Goal: Task Accomplishment & Management: Complete application form

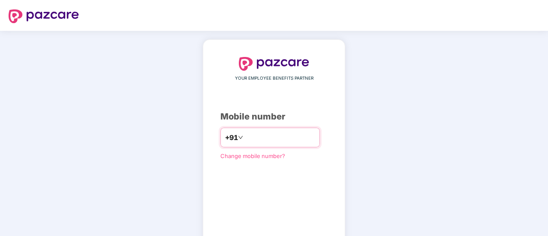
click at [312, 135] on input "number" at bounding box center [280, 138] width 70 height 14
type input "**********"
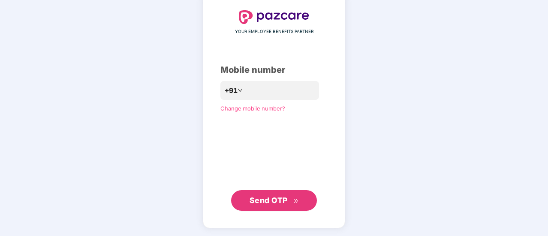
click at [300, 193] on button "Send OTP" at bounding box center [274, 200] width 86 height 21
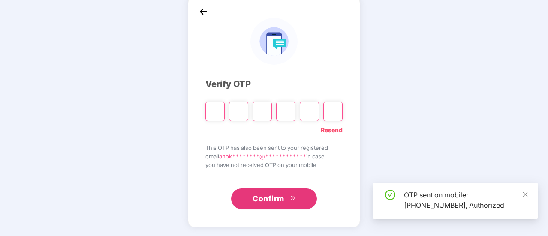
scroll to position [43, 0]
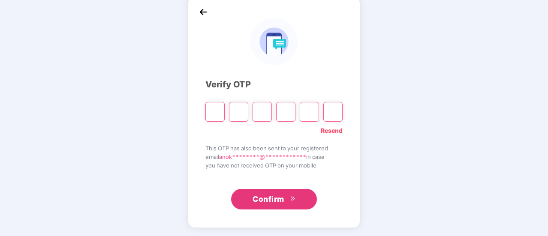
type input "*"
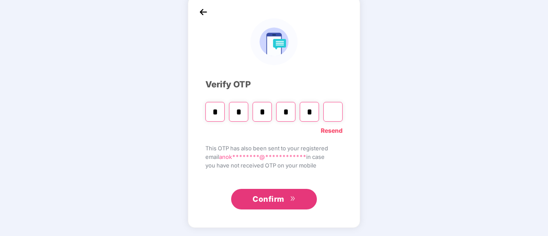
type input "*"
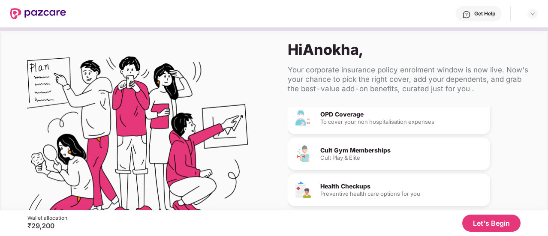
scroll to position [52, 0]
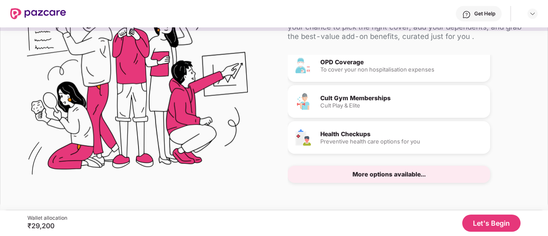
click at [485, 220] on button "Let's Begin" at bounding box center [491, 223] width 58 height 17
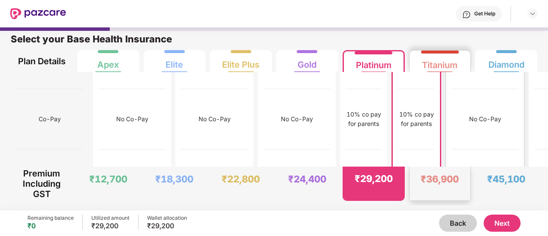
scroll to position [0, 0]
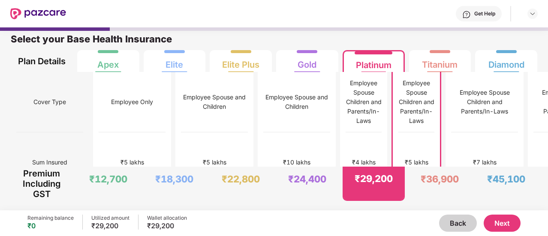
click at [503, 222] on button "Next" at bounding box center [501, 223] width 37 height 17
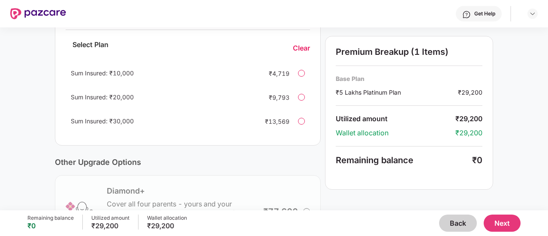
scroll to position [325, 0]
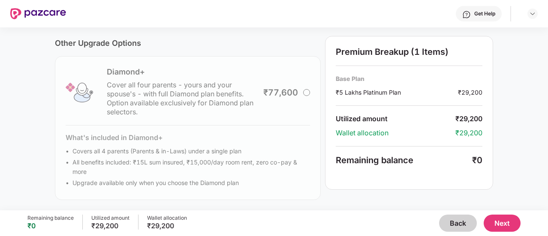
click at [498, 220] on button "Next" at bounding box center [501, 223] width 37 height 17
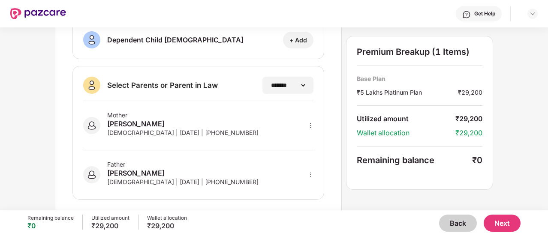
scroll to position [207, 0]
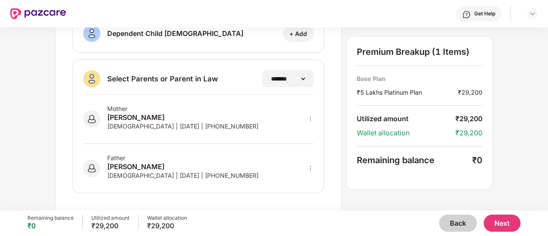
click at [310, 116] on icon "more" at bounding box center [310, 119] width 6 height 6
click at [304, 129] on div at bounding box center [299, 131] width 28 height 15
select select "******"
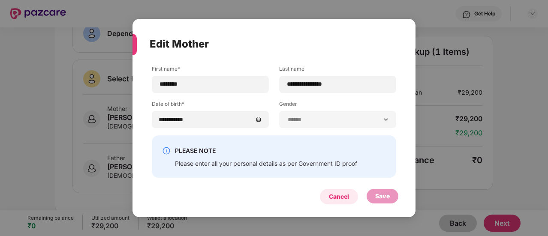
click at [334, 202] on div "Cancel" at bounding box center [339, 196] width 38 height 15
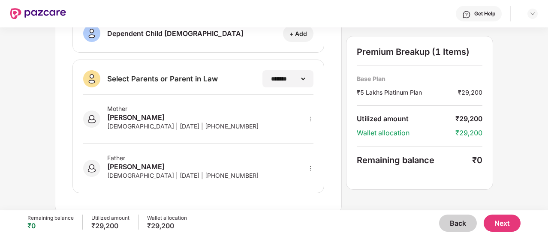
click at [497, 216] on button "Next" at bounding box center [501, 223] width 37 height 17
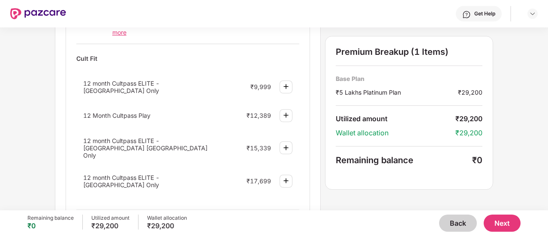
scroll to position [378, 0]
click at [197, 209] on div "View More" at bounding box center [187, 216] width 223 height 15
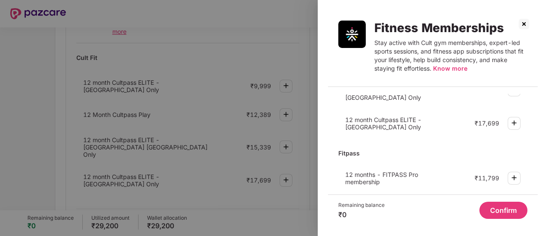
scroll to position [105, 0]
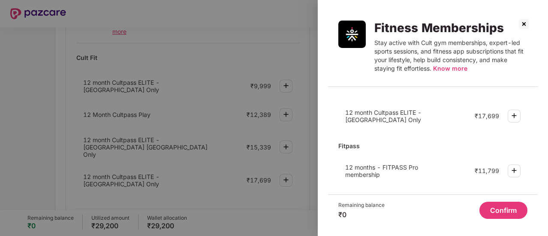
click at [524, 23] on img at bounding box center [524, 24] width 14 height 14
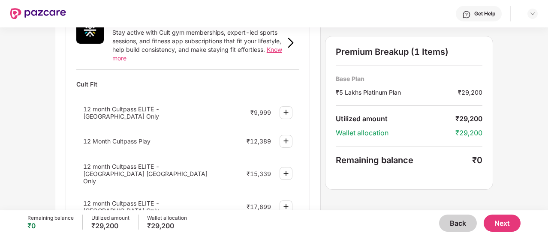
scroll to position [353, 0]
click at [288, 106] on img at bounding box center [286, 111] width 10 height 10
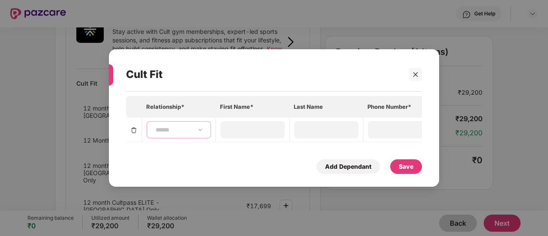
click at [173, 128] on select "**********" at bounding box center [179, 129] width 50 height 7
select select "****"
click at [154, 126] on select "**********" at bounding box center [179, 129] width 50 height 7
type input "******"
type input "*****"
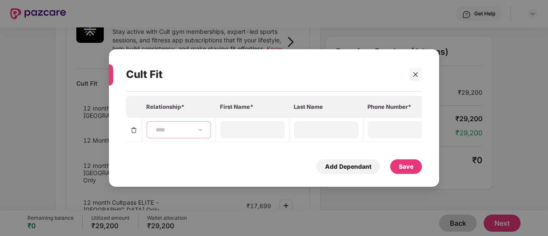
type input "**********"
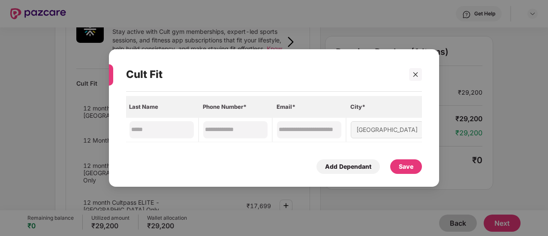
scroll to position [0, 0]
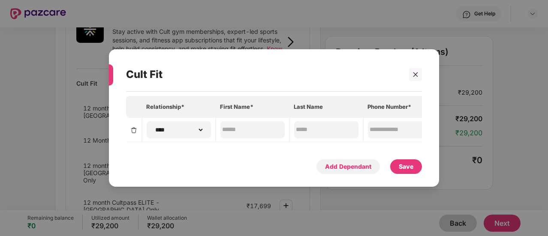
click at [351, 167] on div "Add Dependant" at bounding box center [348, 166] width 46 height 9
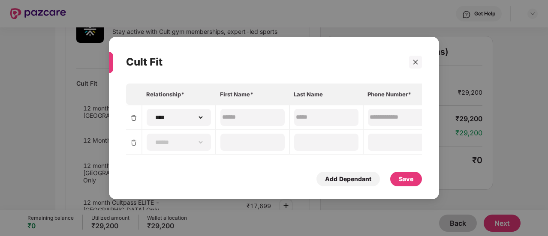
click at [402, 180] on div "Save" at bounding box center [405, 178] width 15 height 9
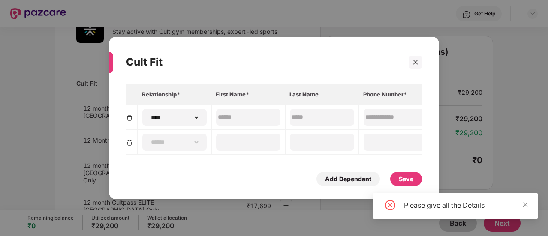
click at [129, 141] on img at bounding box center [129, 142] width 7 height 7
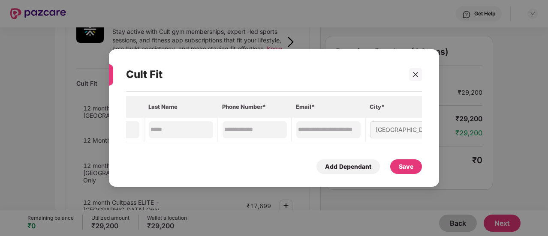
scroll to position [0, 0]
click at [405, 165] on div "Save" at bounding box center [405, 166] width 15 height 9
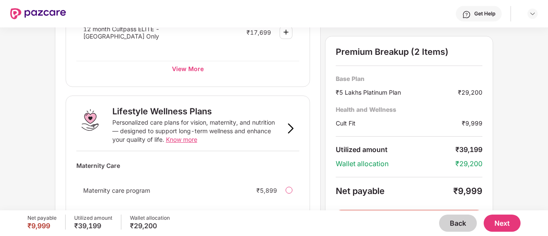
scroll to position [664, 0]
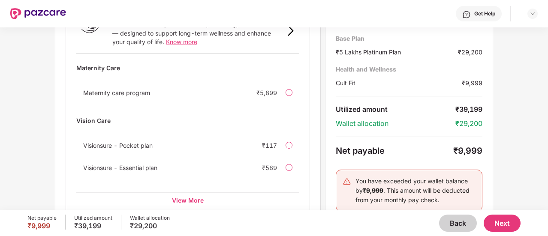
click at [347, 177] on img at bounding box center [346, 181] width 9 height 9
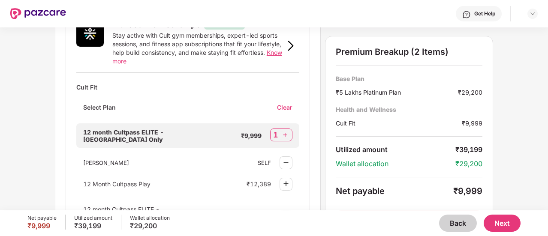
scroll to position [348, 0]
click at [495, 216] on button "Next" at bounding box center [501, 223] width 37 height 17
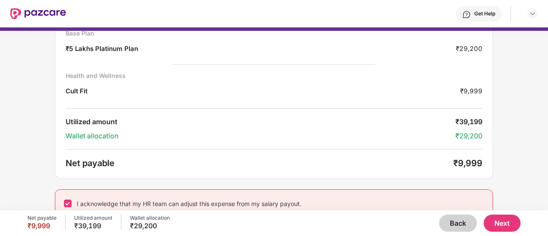
scroll to position [70, 0]
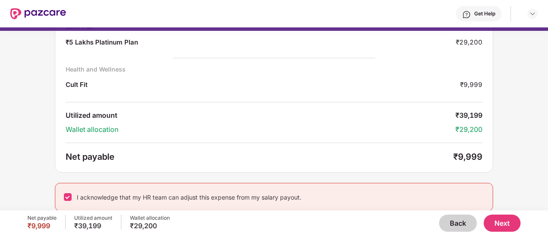
click at [445, 224] on button "Back" at bounding box center [458, 223] width 38 height 17
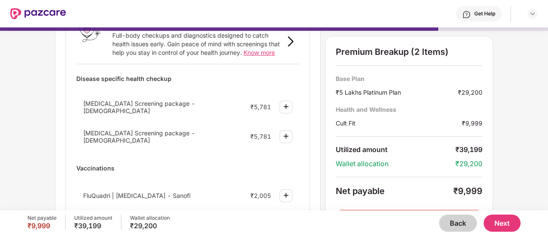
click at [445, 224] on button "Back" at bounding box center [458, 223] width 38 height 17
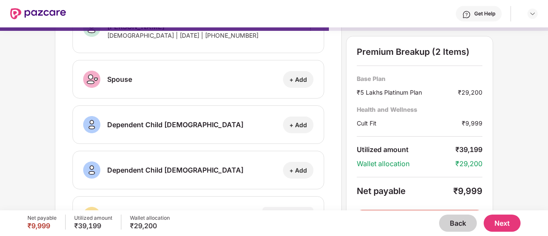
click at [445, 224] on button "Back" at bounding box center [458, 223] width 38 height 17
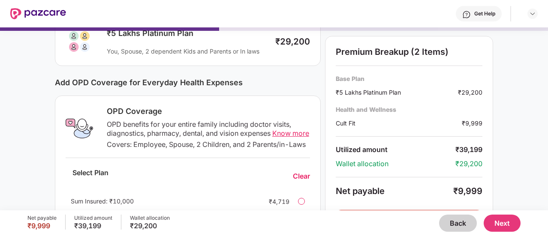
click at [445, 224] on button "Back" at bounding box center [458, 223] width 38 height 17
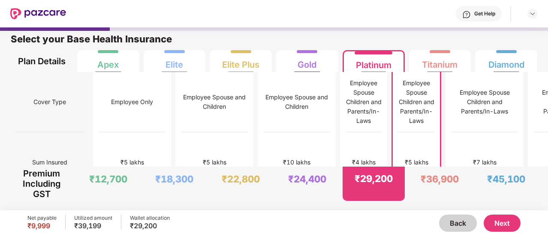
scroll to position [4, 0]
click at [352, 158] on div "₹4 lakhs" at bounding box center [364, 162] width 24 height 9
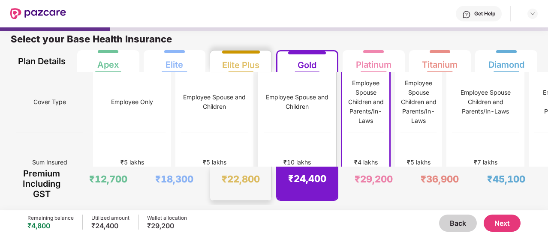
click at [264, 145] on div "₹10 lakhs" at bounding box center [297, 162] width 67 height 60
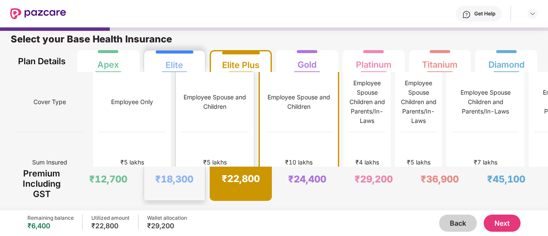
click at [203, 158] on div "₹5 lakhs" at bounding box center [215, 162] width 24 height 9
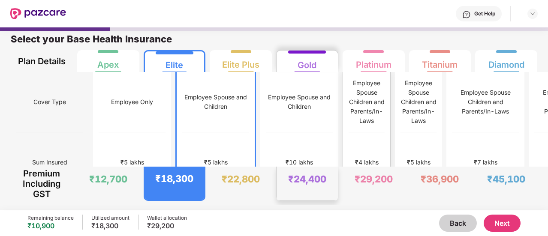
click at [348, 161] on div "₹4 lakhs" at bounding box center [366, 162] width 36 height 60
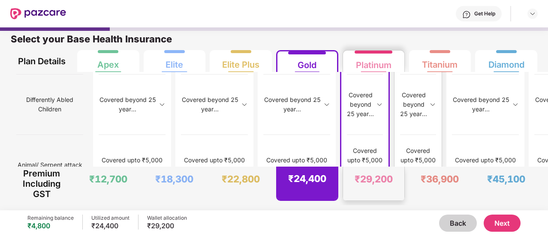
scroll to position [1103, 0]
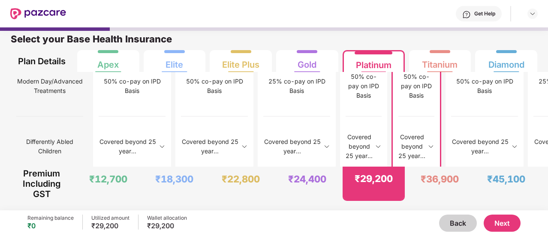
copy div "Covered upto 30k on IPD basis"
click at [361, 36] on div "Select your Base Health Insurance" at bounding box center [274, 41] width 526 height 17
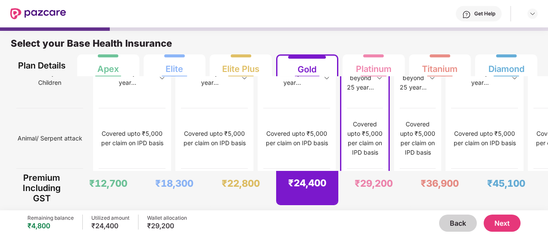
scroll to position [4, 0]
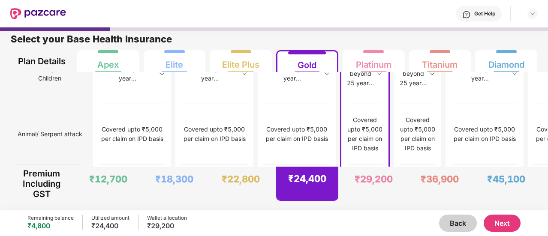
click at [503, 222] on button "Next" at bounding box center [501, 223] width 37 height 17
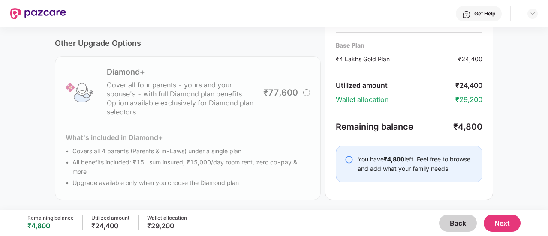
scroll to position [325, 0]
click at [495, 225] on button "Next" at bounding box center [501, 223] width 37 height 17
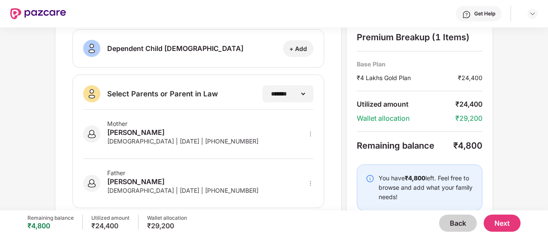
scroll to position [207, 0]
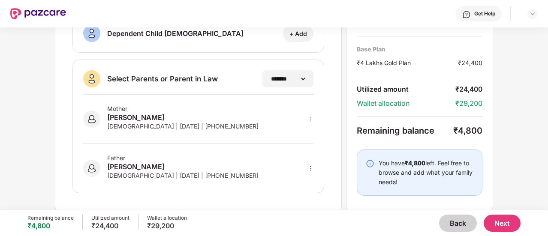
click at [497, 219] on button "Next" at bounding box center [501, 223] width 37 height 17
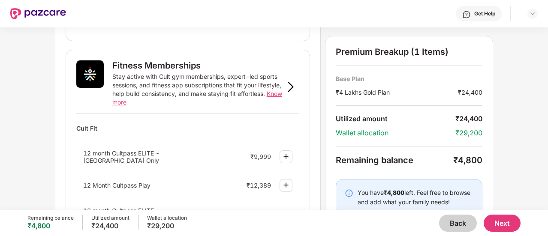
scroll to position [308, 0]
click at [292, 144] on div "12 month Cultpass ELITE - [GEOGRAPHIC_DATA] Only ₹9,999" at bounding box center [187, 156] width 223 height 24
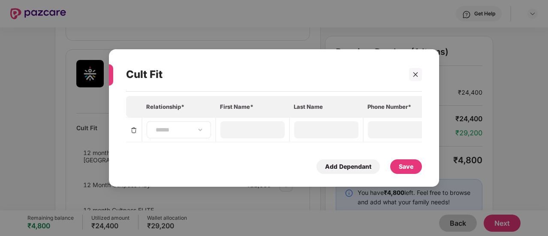
click at [199, 123] on div "**********" at bounding box center [179, 129] width 64 height 17
click at [201, 128] on select "**********" at bounding box center [179, 129] width 50 height 7
select select "****"
click at [154, 126] on select "**********" at bounding box center [179, 129] width 50 height 7
type input "******"
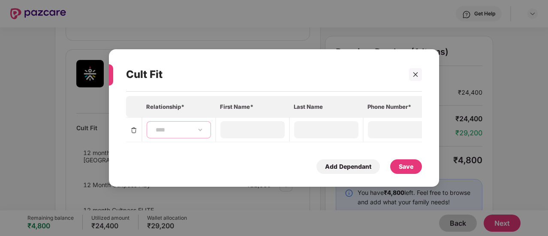
type input "*****"
type input "**********"
click at [408, 167] on div "Save" at bounding box center [405, 166] width 15 height 9
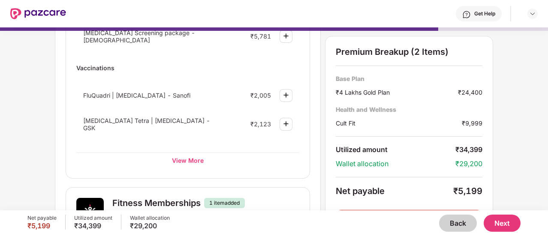
scroll to position [171, 0]
click at [201, 156] on div "View More" at bounding box center [187, 159] width 223 height 15
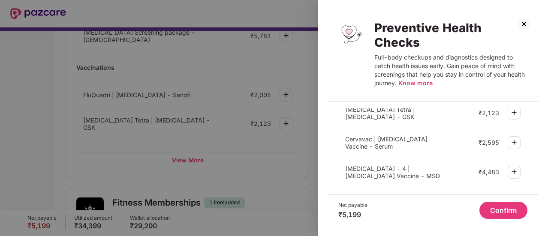
scroll to position [371, 0]
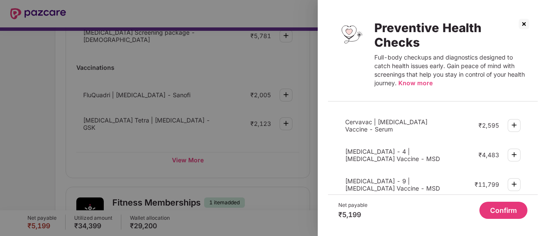
click at [521, 22] on img at bounding box center [524, 24] width 14 height 14
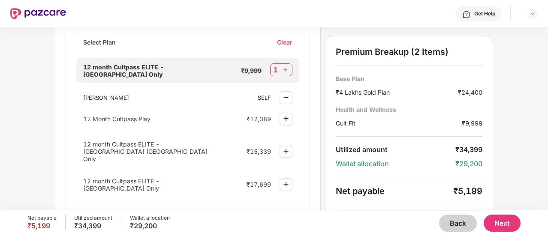
scroll to position [415, 0]
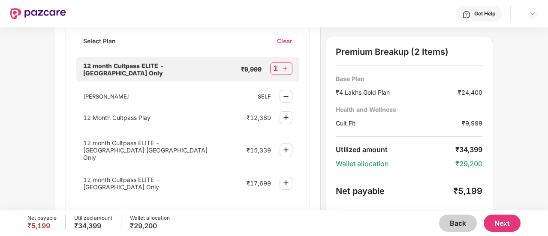
click at [195, 212] on div "View More" at bounding box center [187, 219] width 223 height 15
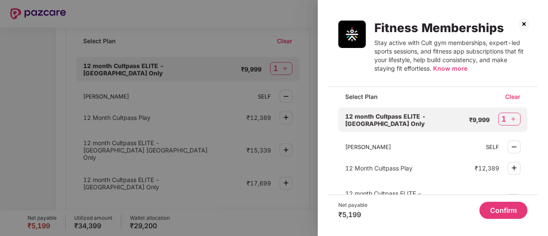
scroll to position [0, 0]
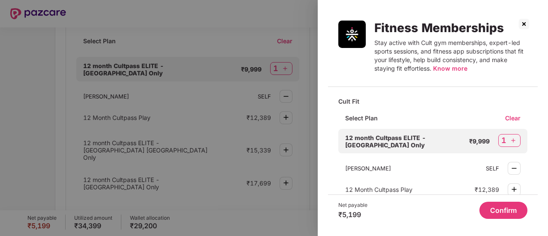
click at [526, 26] on img at bounding box center [524, 24] width 14 height 14
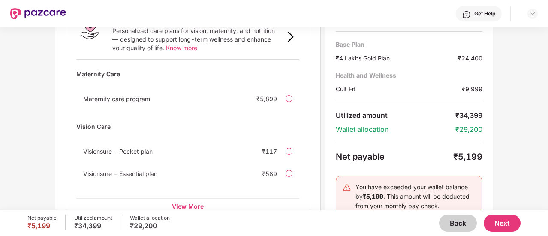
scroll to position [664, 0]
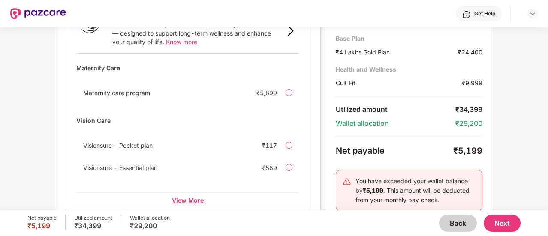
click at [192, 192] on div "View More" at bounding box center [187, 199] width 223 height 15
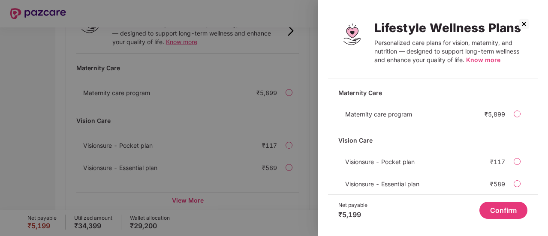
scroll to position [39, 0]
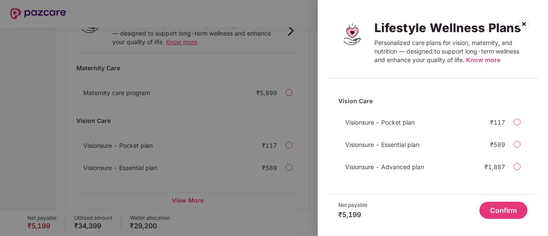
click at [525, 26] on img at bounding box center [524, 24] width 14 height 14
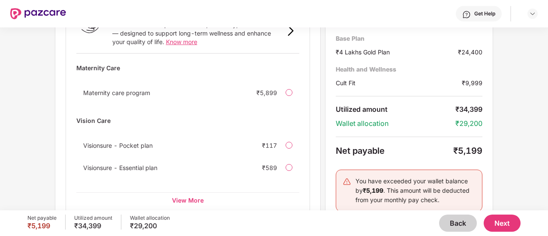
click at [502, 221] on button "Next" at bounding box center [501, 223] width 37 height 17
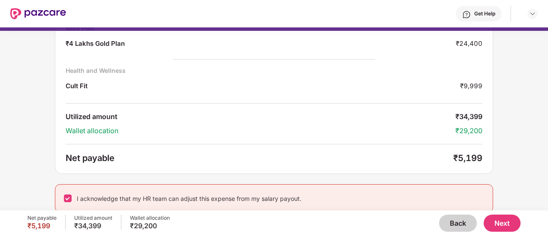
scroll to position [70, 0]
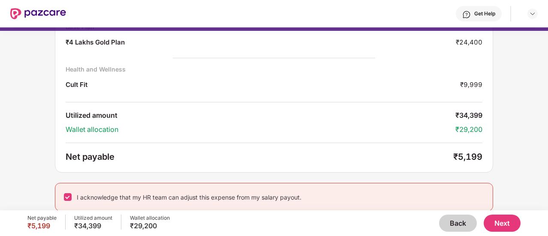
click at [513, 219] on button "Next" at bounding box center [501, 223] width 37 height 17
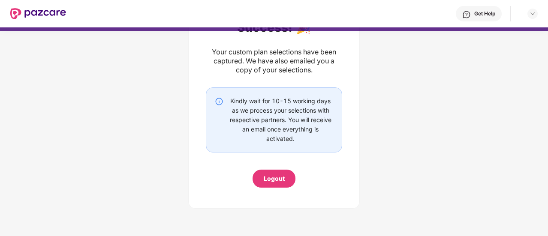
scroll to position [68, 0]
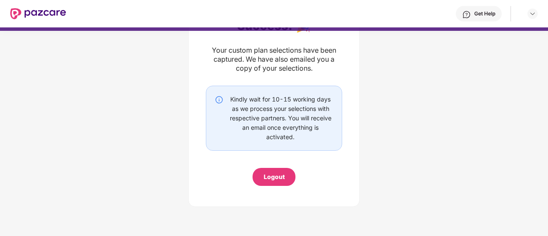
click at [272, 173] on div "Logout" at bounding box center [274, 176] width 21 height 9
